Goal: Task Accomplishment & Management: Manage account settings

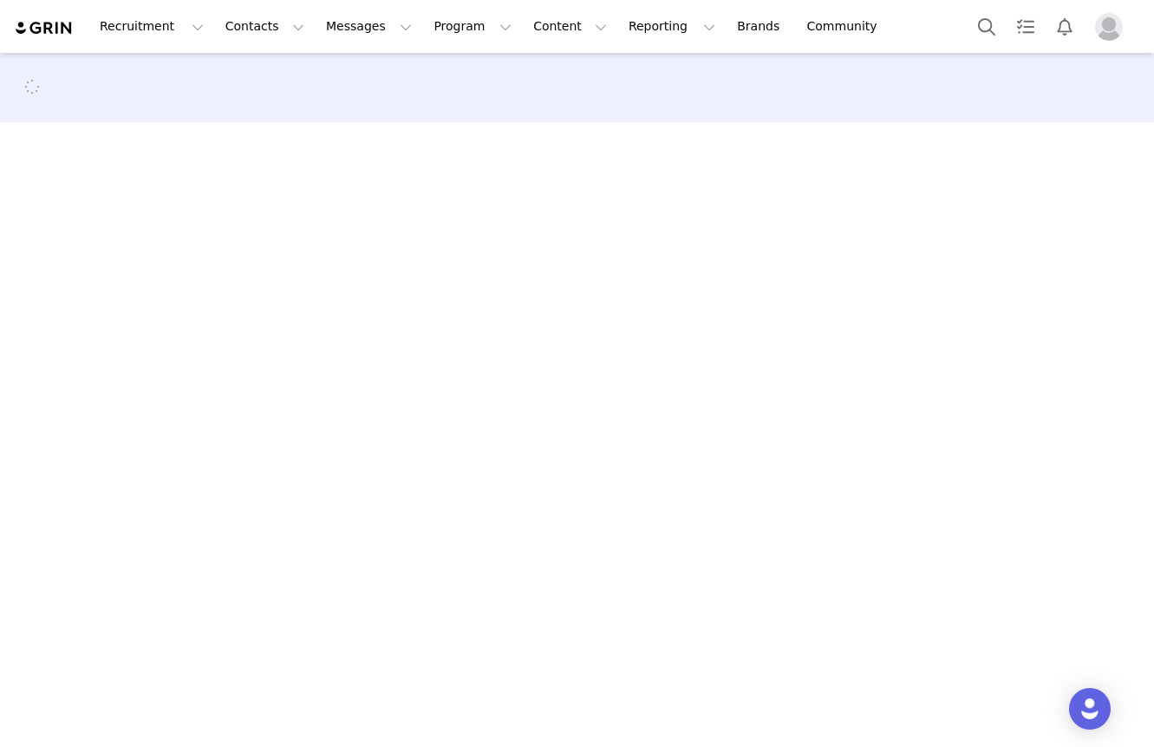
click at [471, 122] on section at bounding box center [577, 135] width 1028 height 26
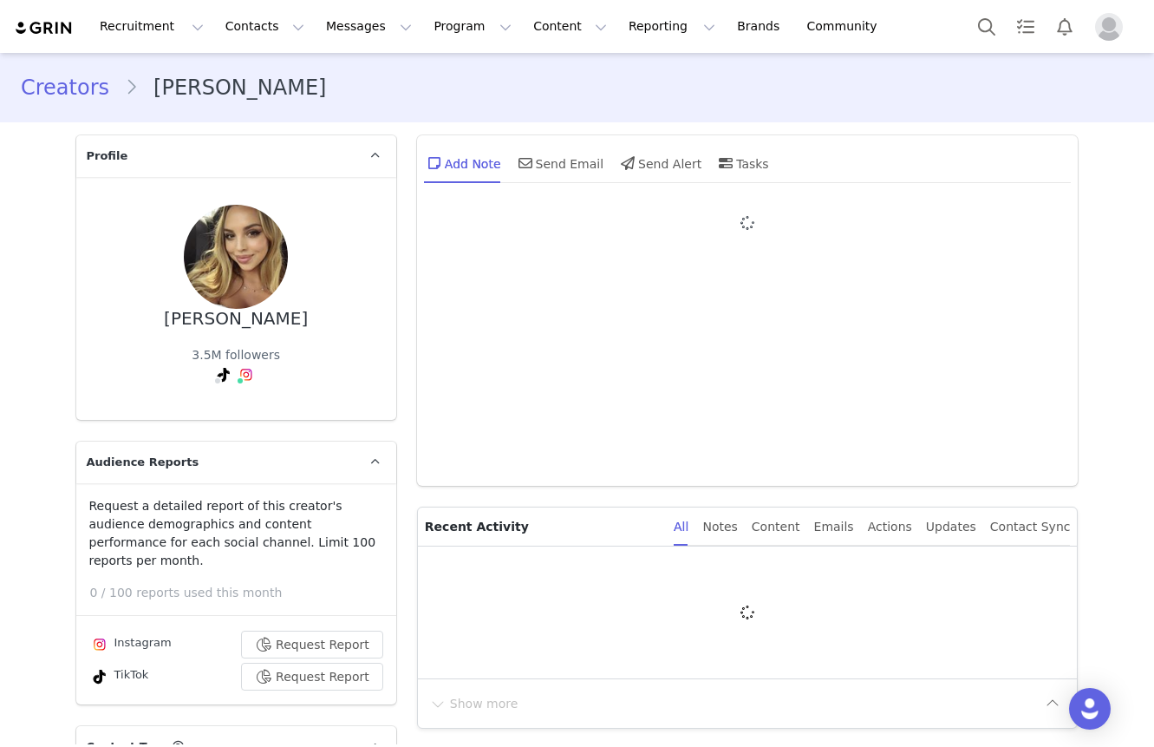
type input "+1 ([GEOGRAPHIC_DATA])"
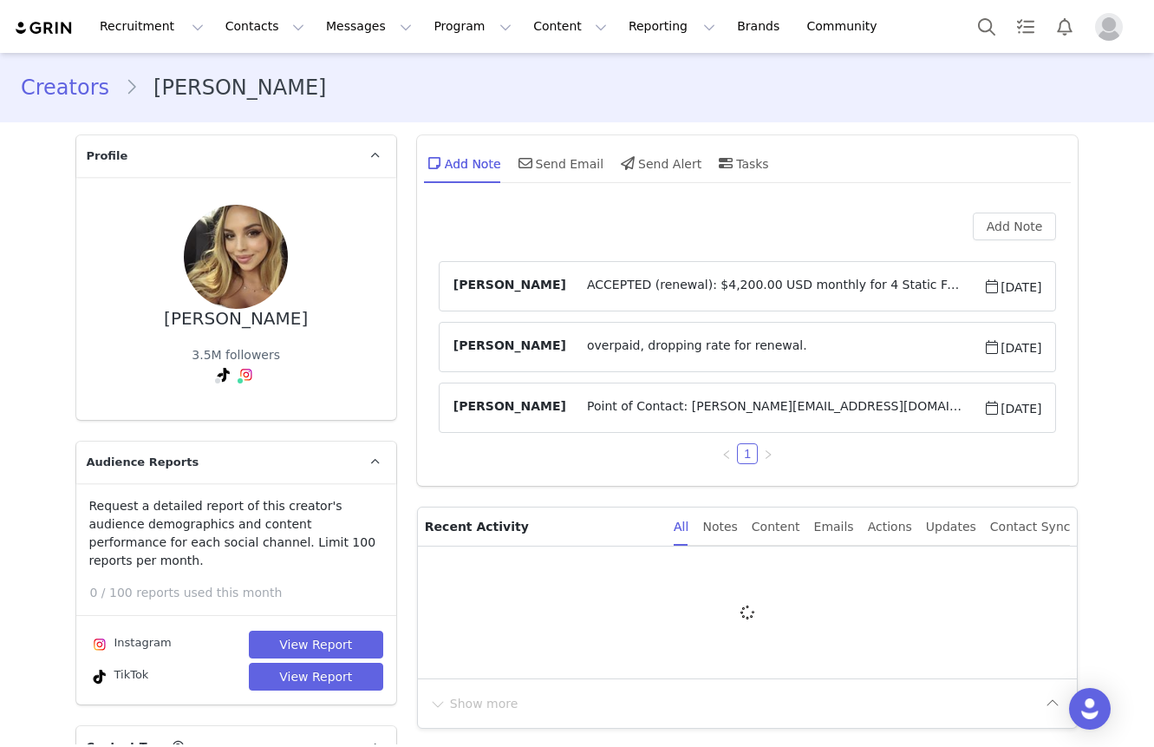
click at [462, 87] on div "Creators [PERSON_NAME]" at bounding box center [577, 87] width 1112 height 31
click at [458, 74] on div "Creators Veronica Bielik" at bounding box center [577, 87] width 1112 height 31
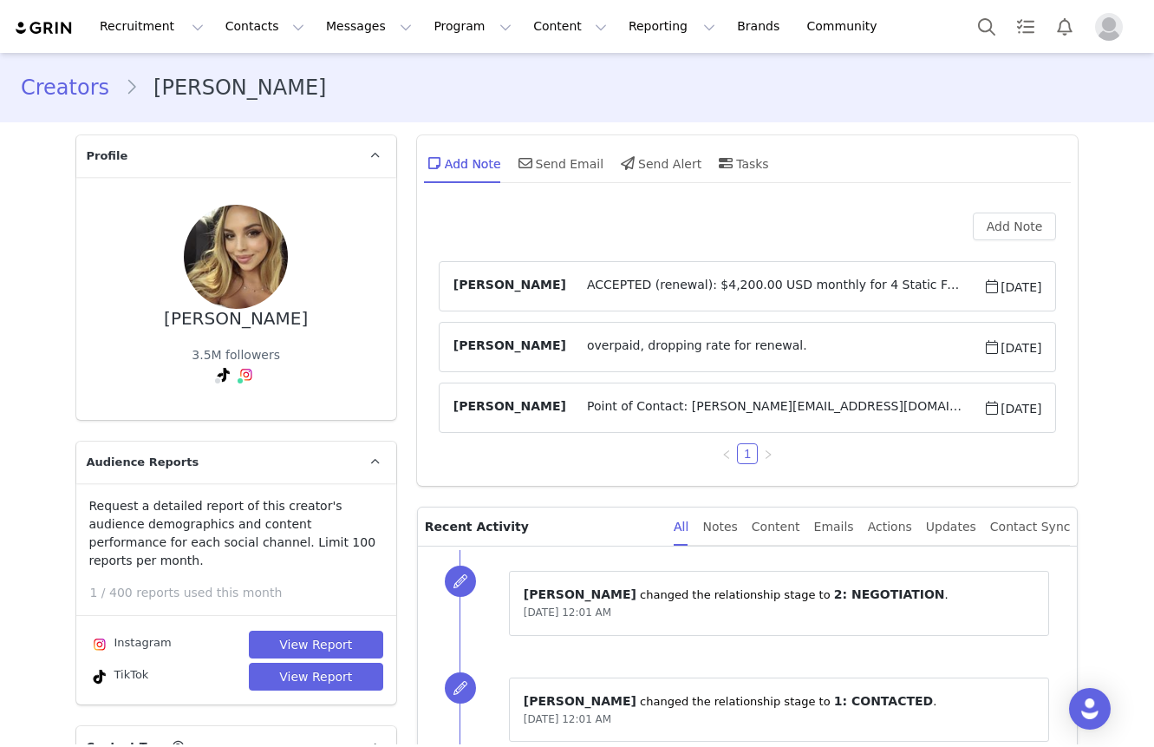
click at [452, 62] on div "Creators Veronica Bielik" at bounding box center [577, 87] width 1154 height 59
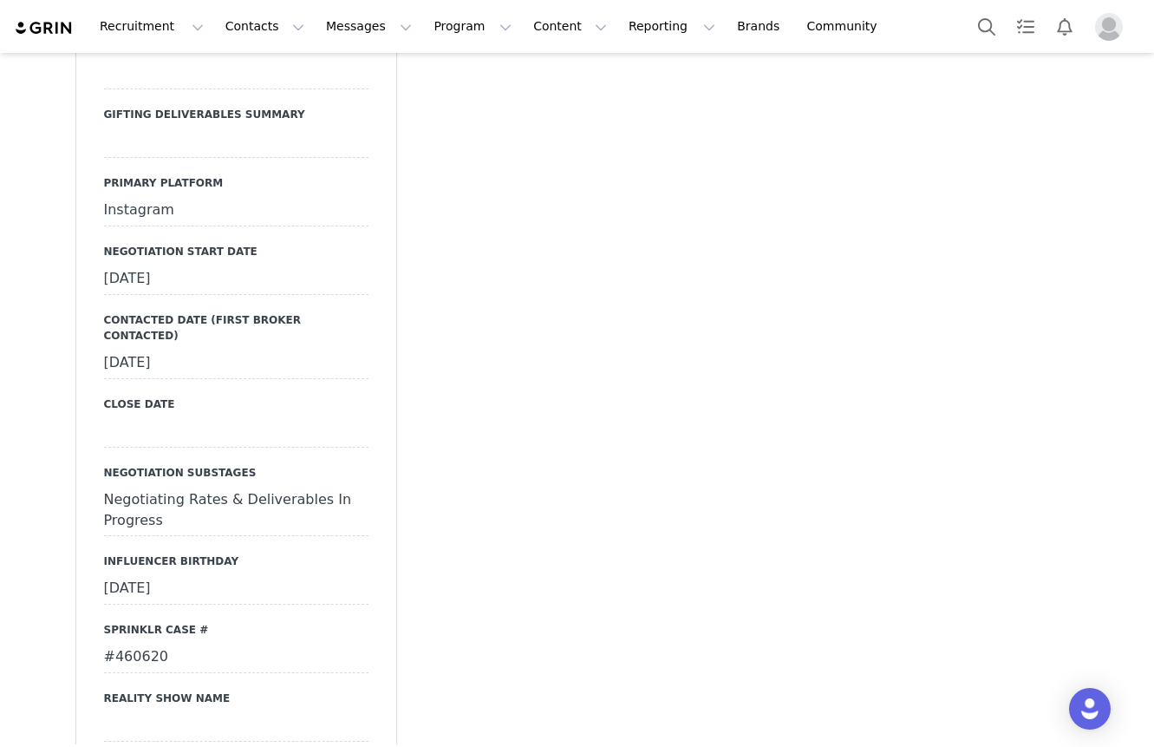
scroll to position [2672, 0]
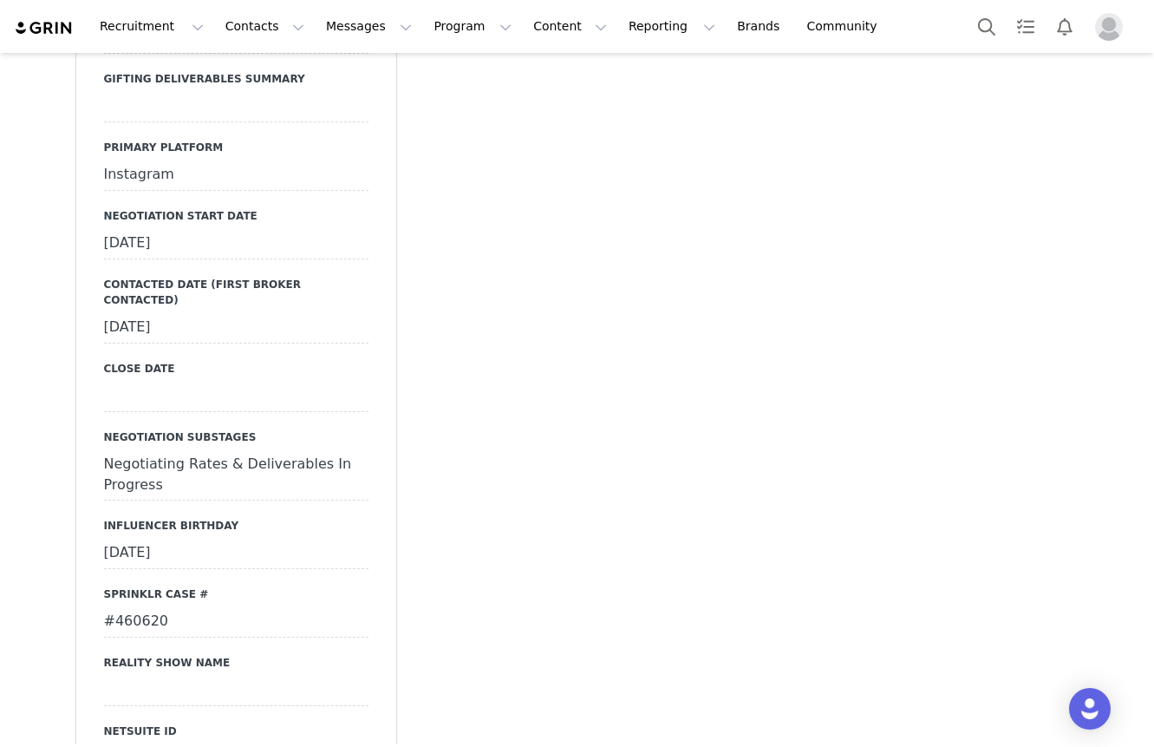
click at [264, 449] on div "Negotiating Rates & Deliverables In Progress" at bounding box center [236, 474] width 264 height 51
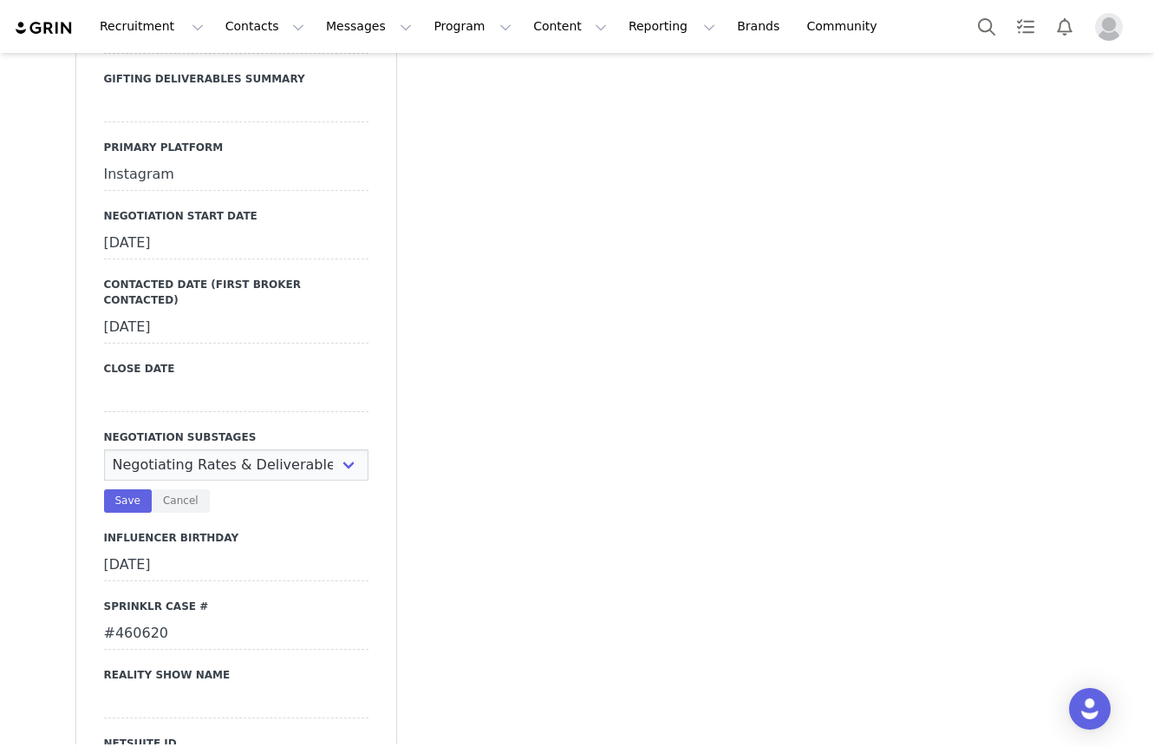
click at [264, 449] on select "N/A Negotiating Rates & Deliverables In Progress Vendor Portal In Progress Cont…" at bounding box center [236, 464] width 264 height 31
select select "Contract In Progress"
click at [104, 449] on select "N/A Negotiating Rates & Deliverables In Progress Vendor Portal In Progress Cont…" at bounding box center [236, 464] width 264 height 31
click at [117, 489] on button "Save" at bounding box center [128, 500] width 48 height 23
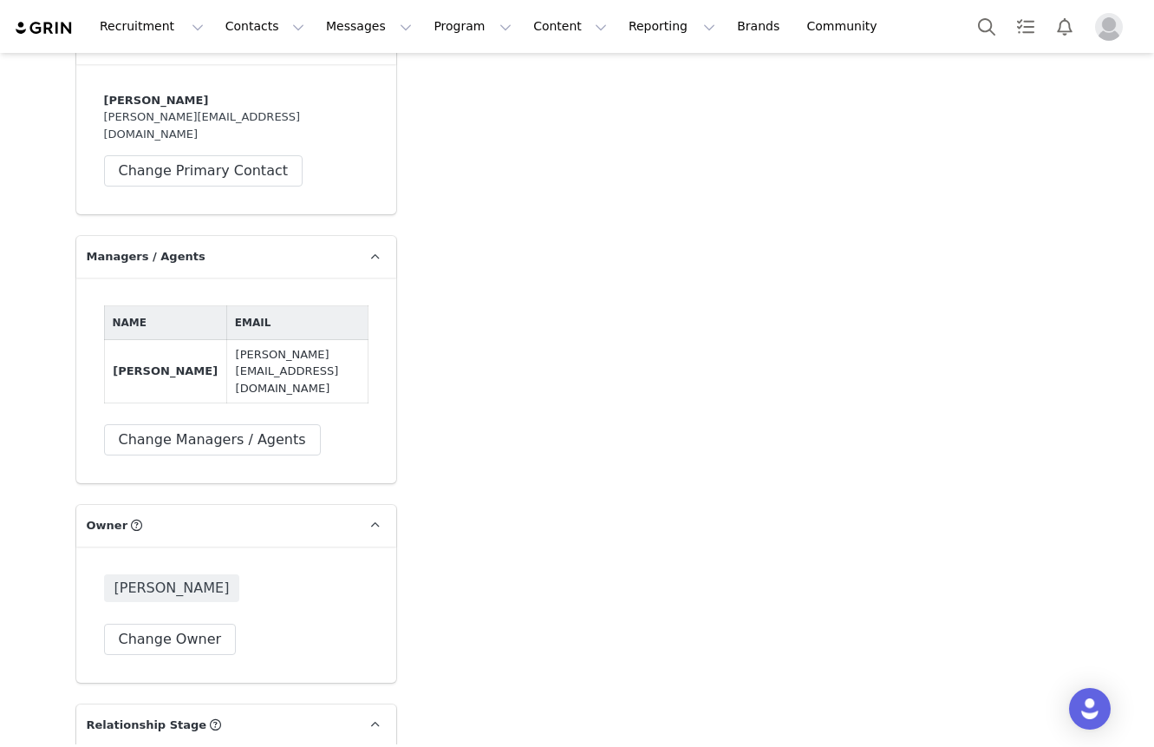
scroll to position [4727, 0]
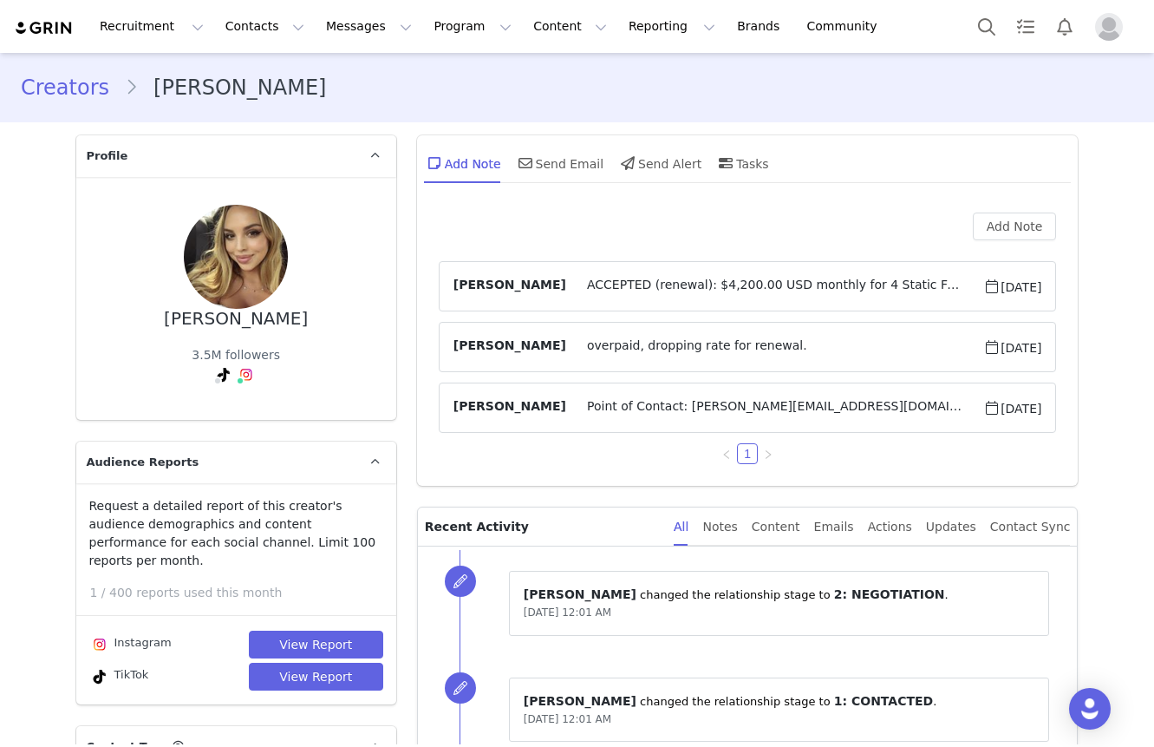
scroll to position [75, 0]
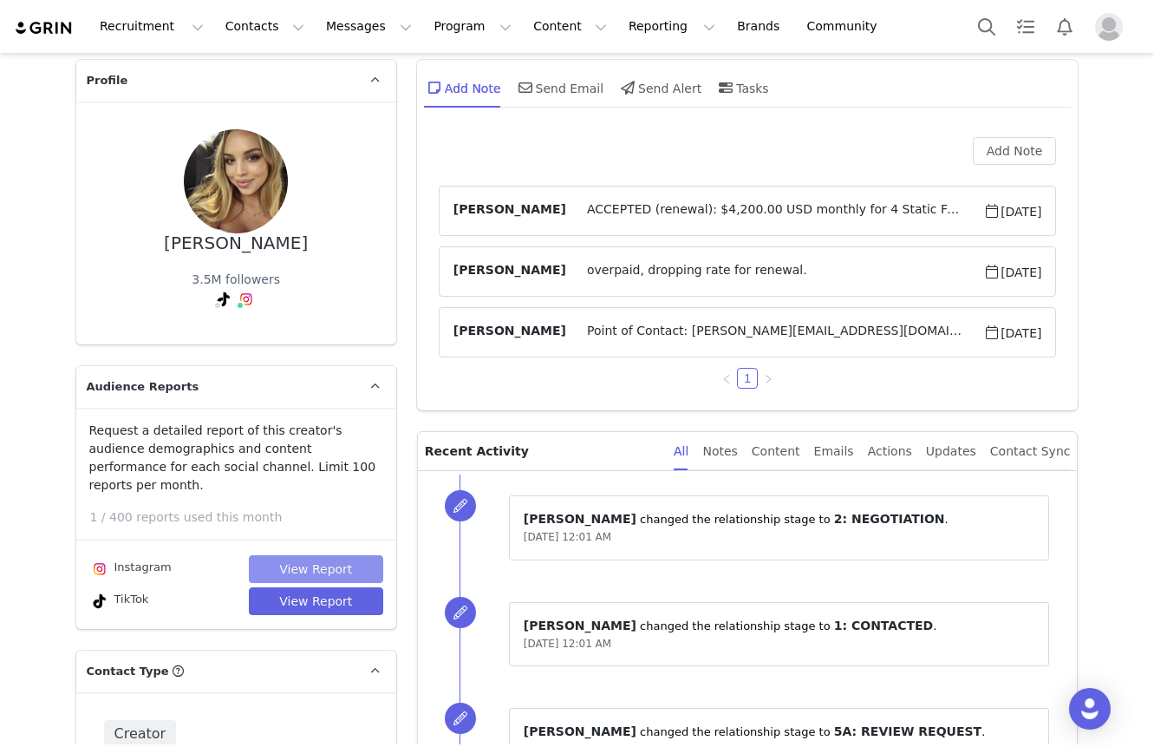
click at [321, 555] on button "View Report" at bounding box center [316, 569] width 134 height 28
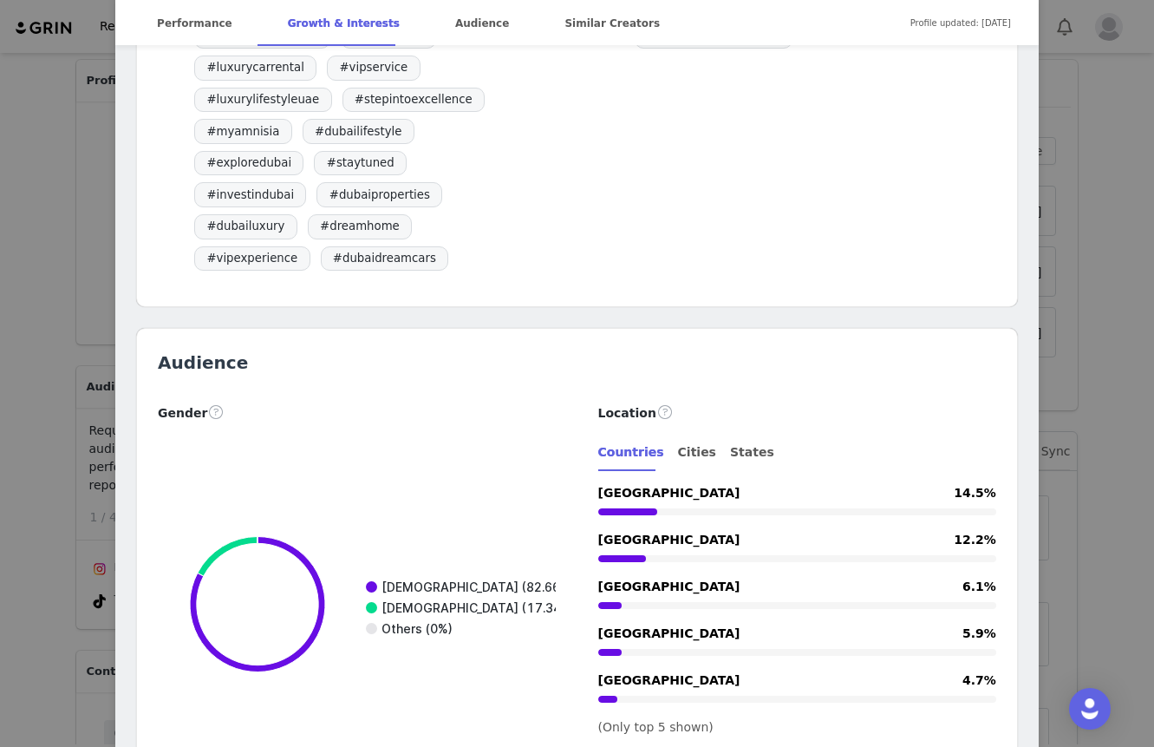
scroll to position [2111, 0]
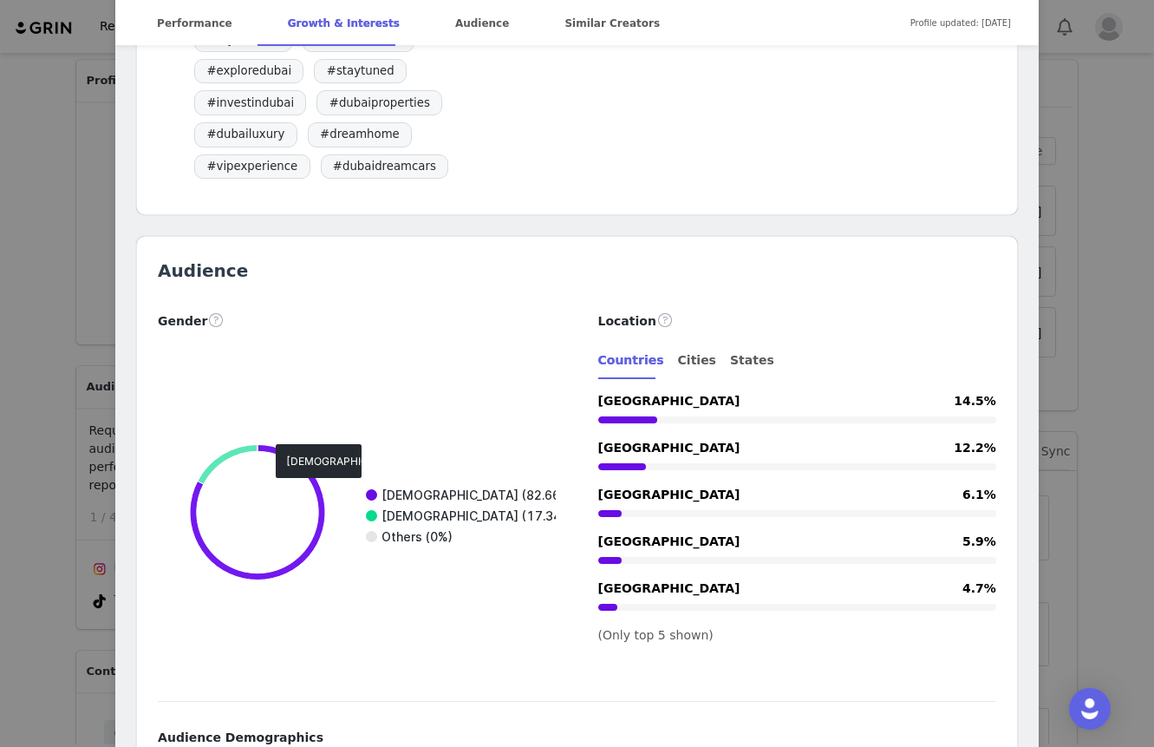
click at [101, 432] on div "Veronica Bielik Verified @veronicabielik Wellness girl with a law degree Travel…" at bounding box center [577, 373] width 1154 height 747
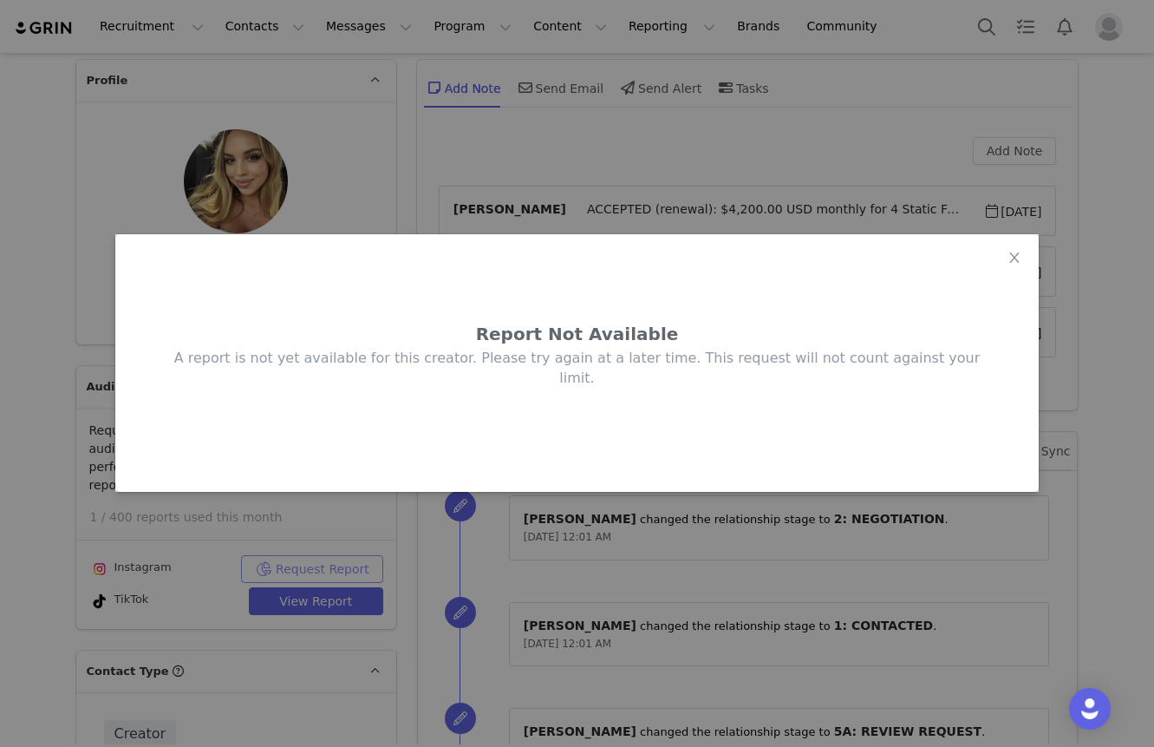
scroll to position [0, 0]
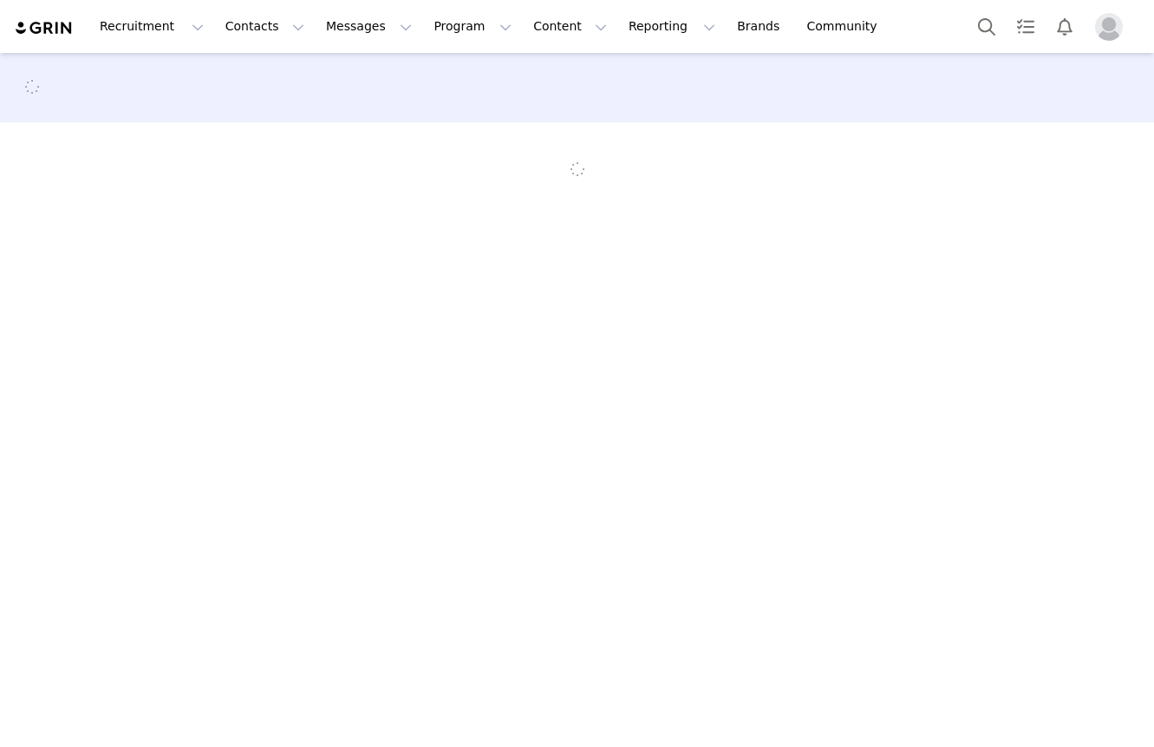
click at [1141, 28] on div "Recruitment Recruitment Creator Search Curated Lists Landing Pages Web Extensio…" at bounding box center [577, 26] width 1154 height 53
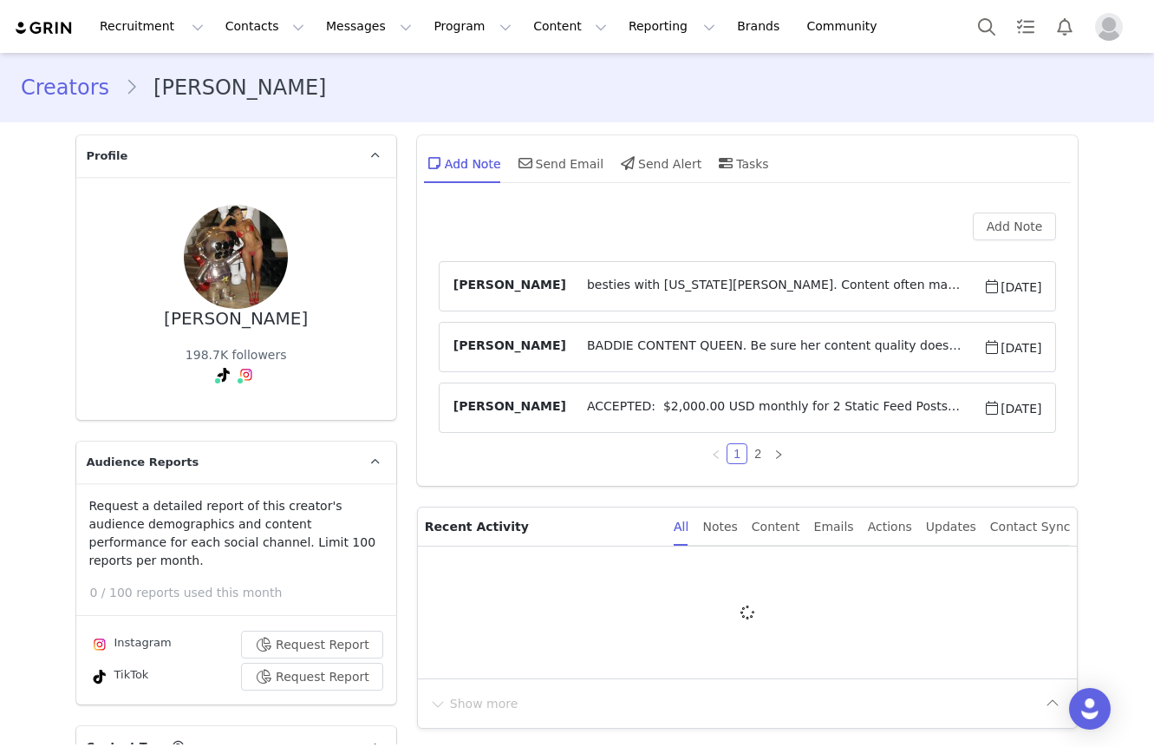
click at [1141, 16] on div "Recruitment Recruitment Creator Search Curated Lists Landing Pages Web Extensio…" at bounding box center [577, 26] width 1154 height 53
type input "+1 ([GEOGRAPHIC_DATA])"
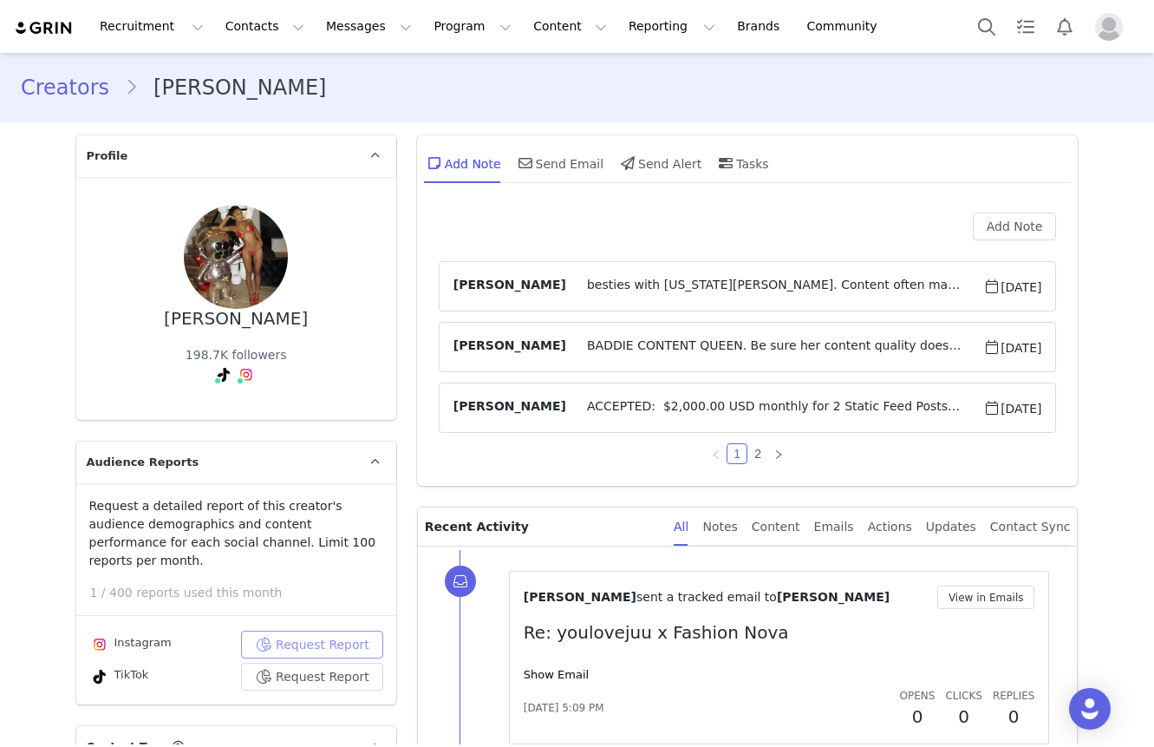
click at [326, 630] on button "Request Report" at bounding box center [312, 644] width 142 height 28
click at [778, 460] on link at bounding box center [778, 453] width 21 height 21
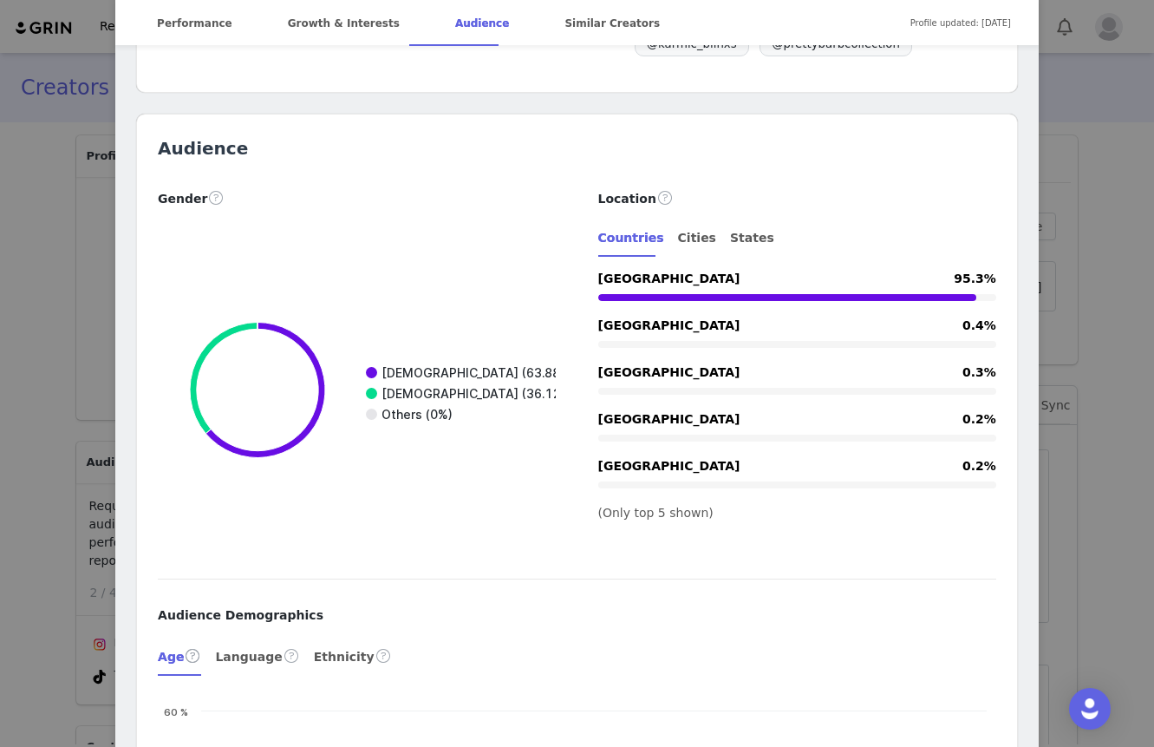
scroll to position [2053, 0]
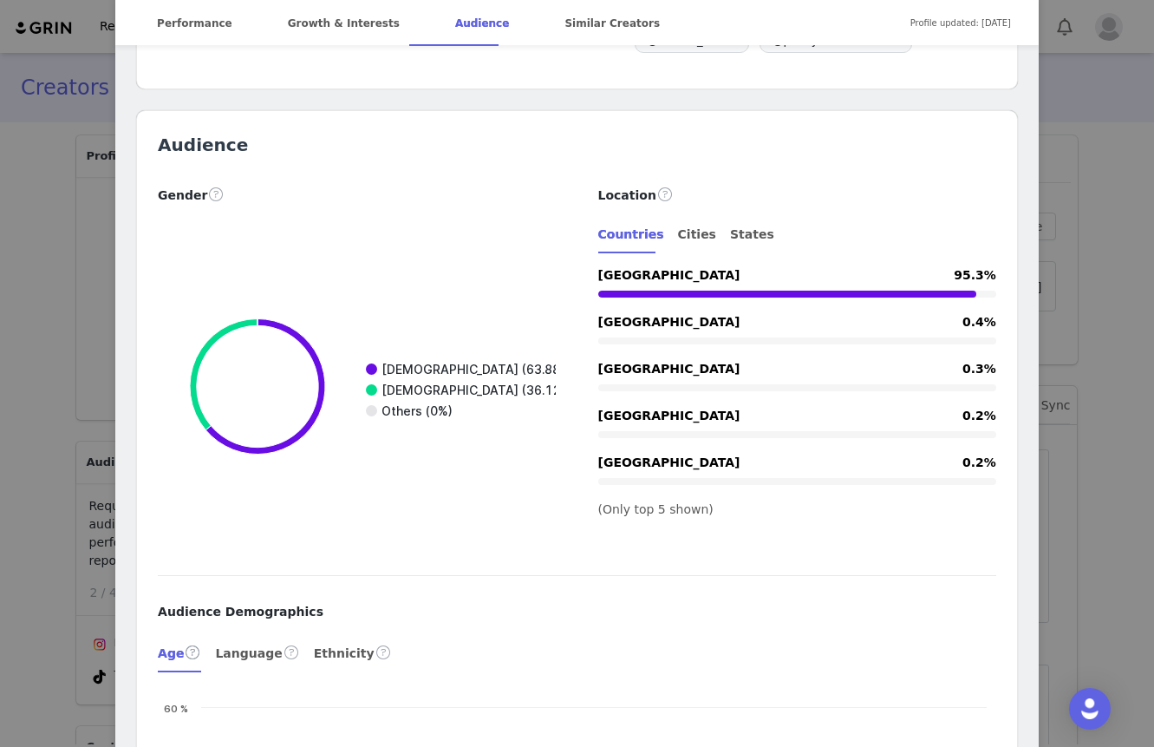
click at [6, 220] on div "Big Virgo $hit 🖕🏽 @youlovejuu La📍 @fashionnova Location - Language English Age …" at bounding box center [577, 373] width 1154 height 747
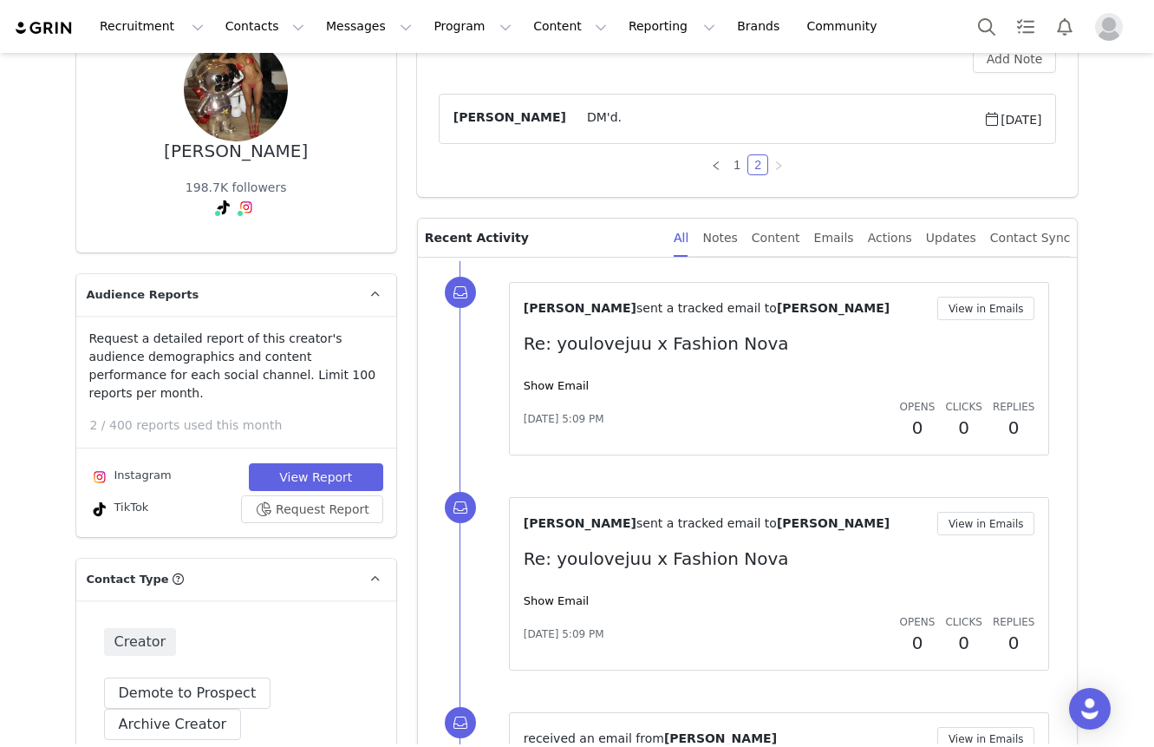
scroll to position [325, 0]
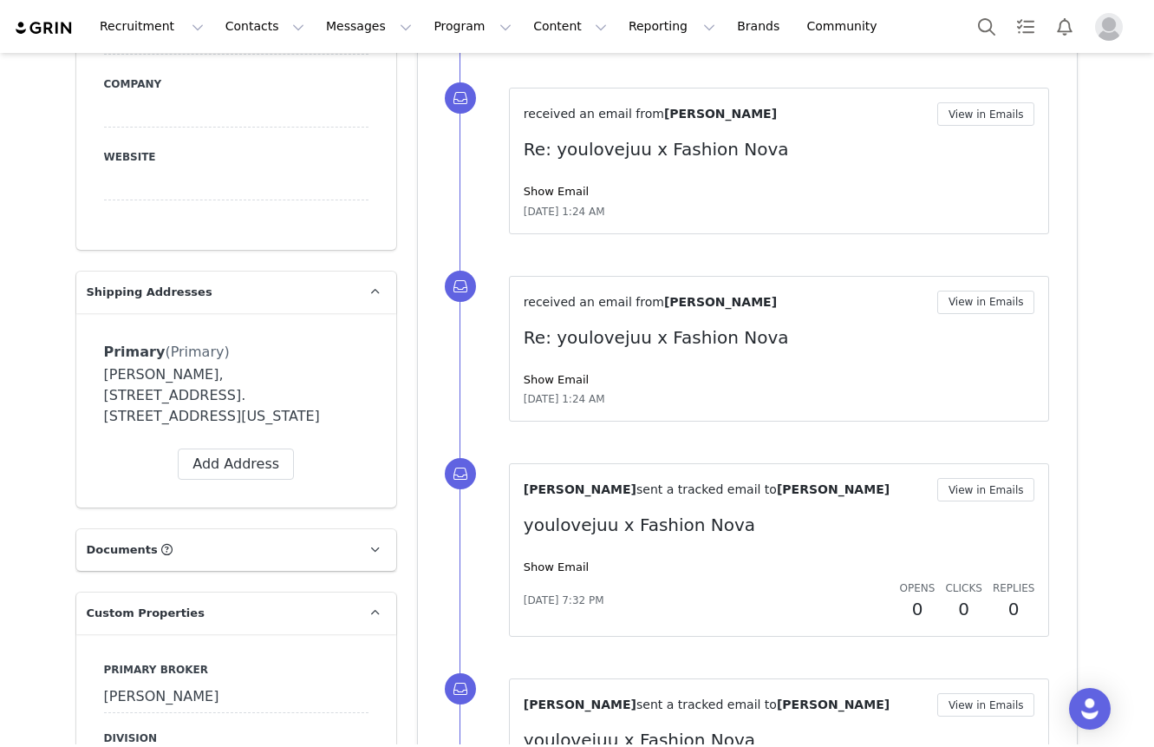
scroll to position [1223, 0]
